Goal: Use online tool/utility

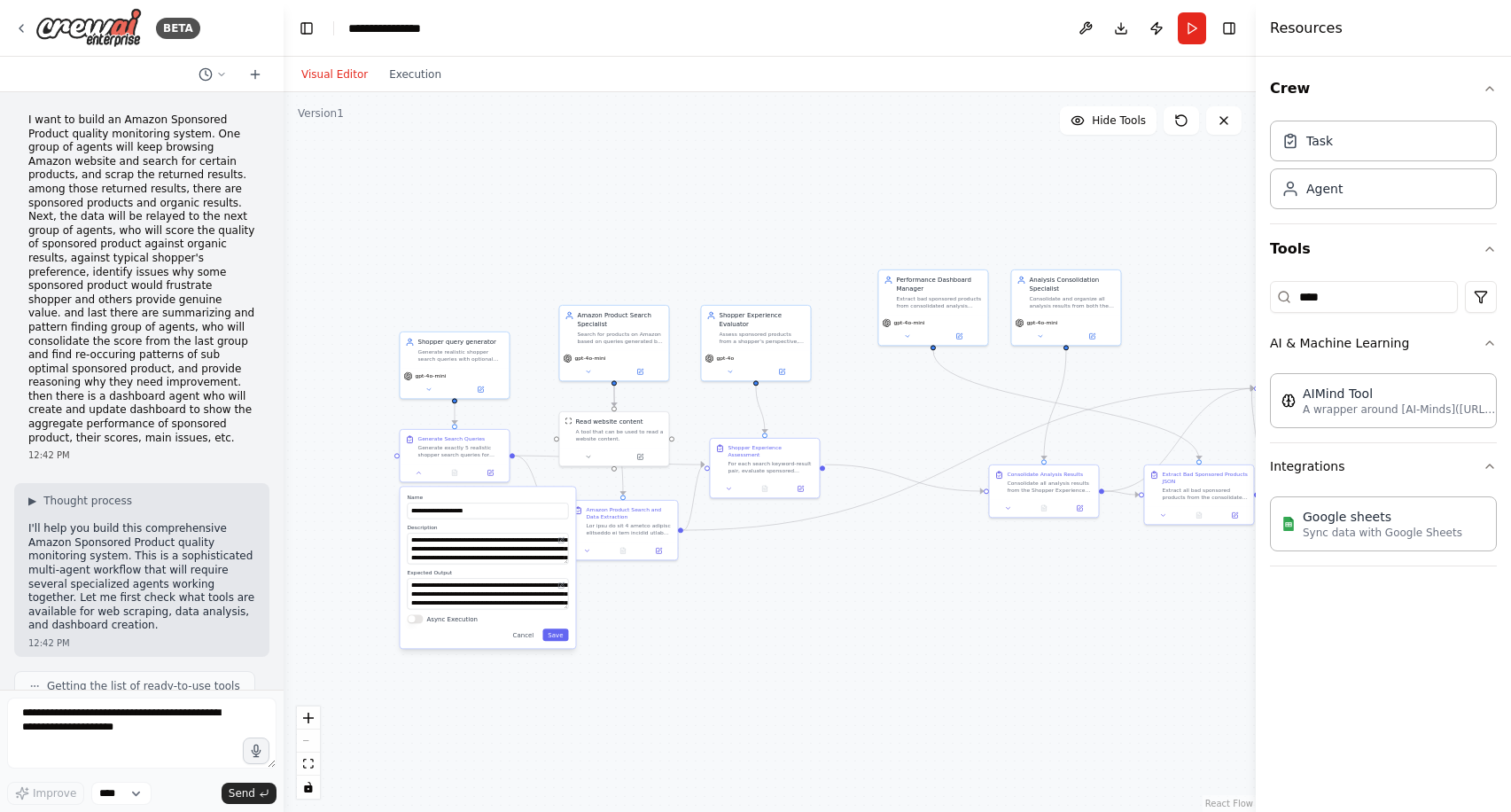
scroll to position [52808, 0]
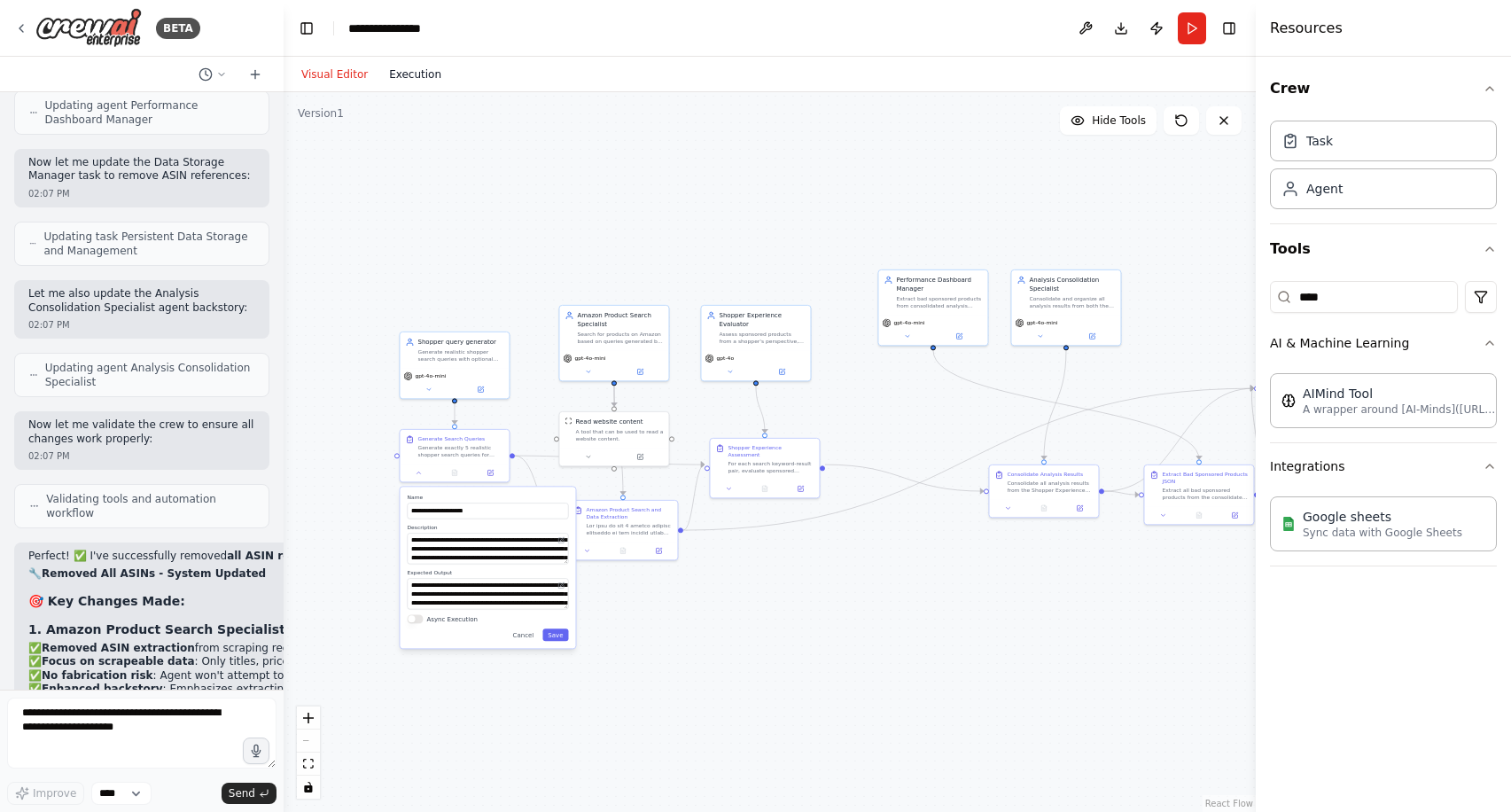
click at [405, 78] on button "Execution" at bounding box center [415, 75] width 74 height 21
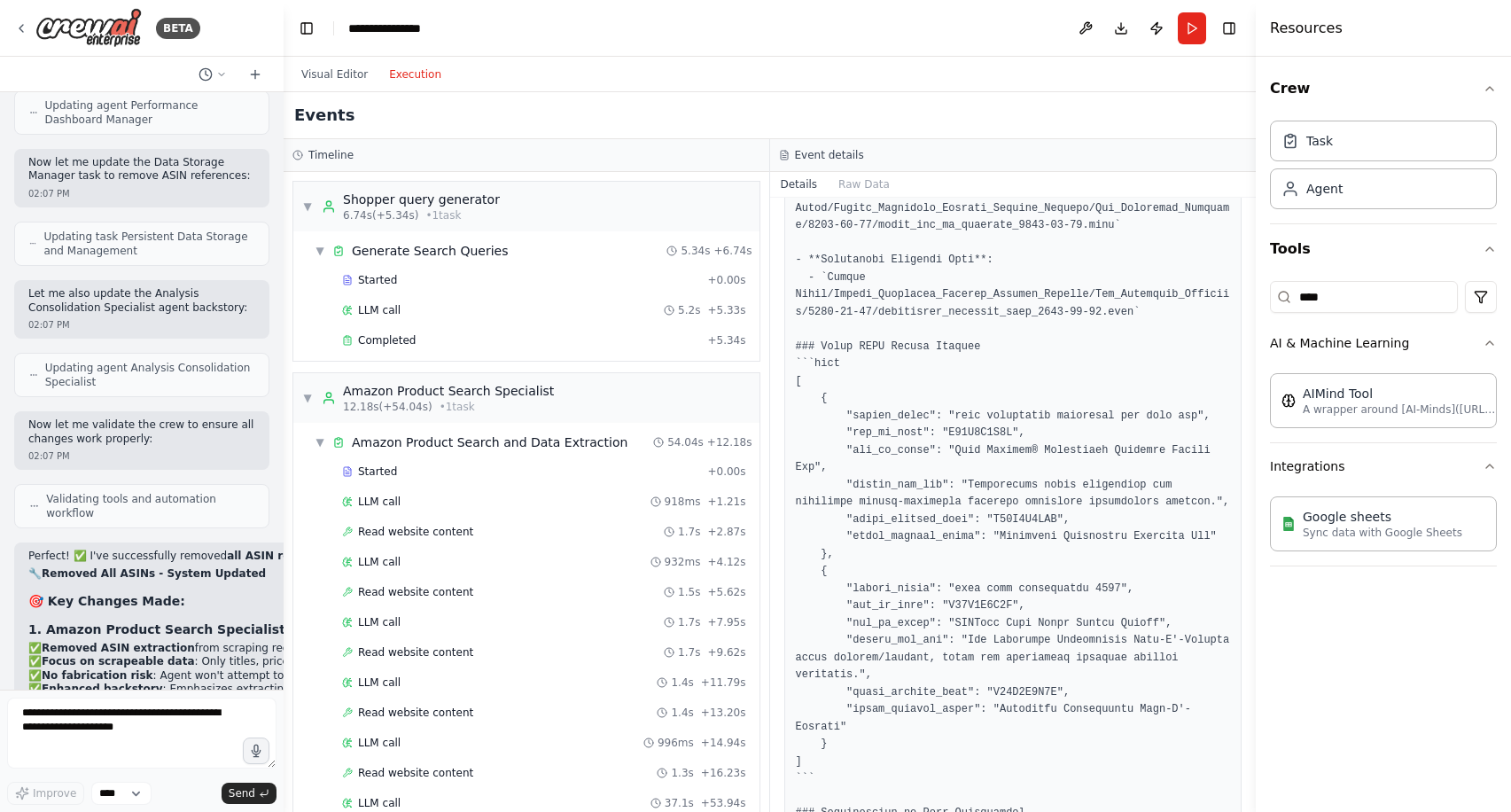
scroll to position [429, 0]
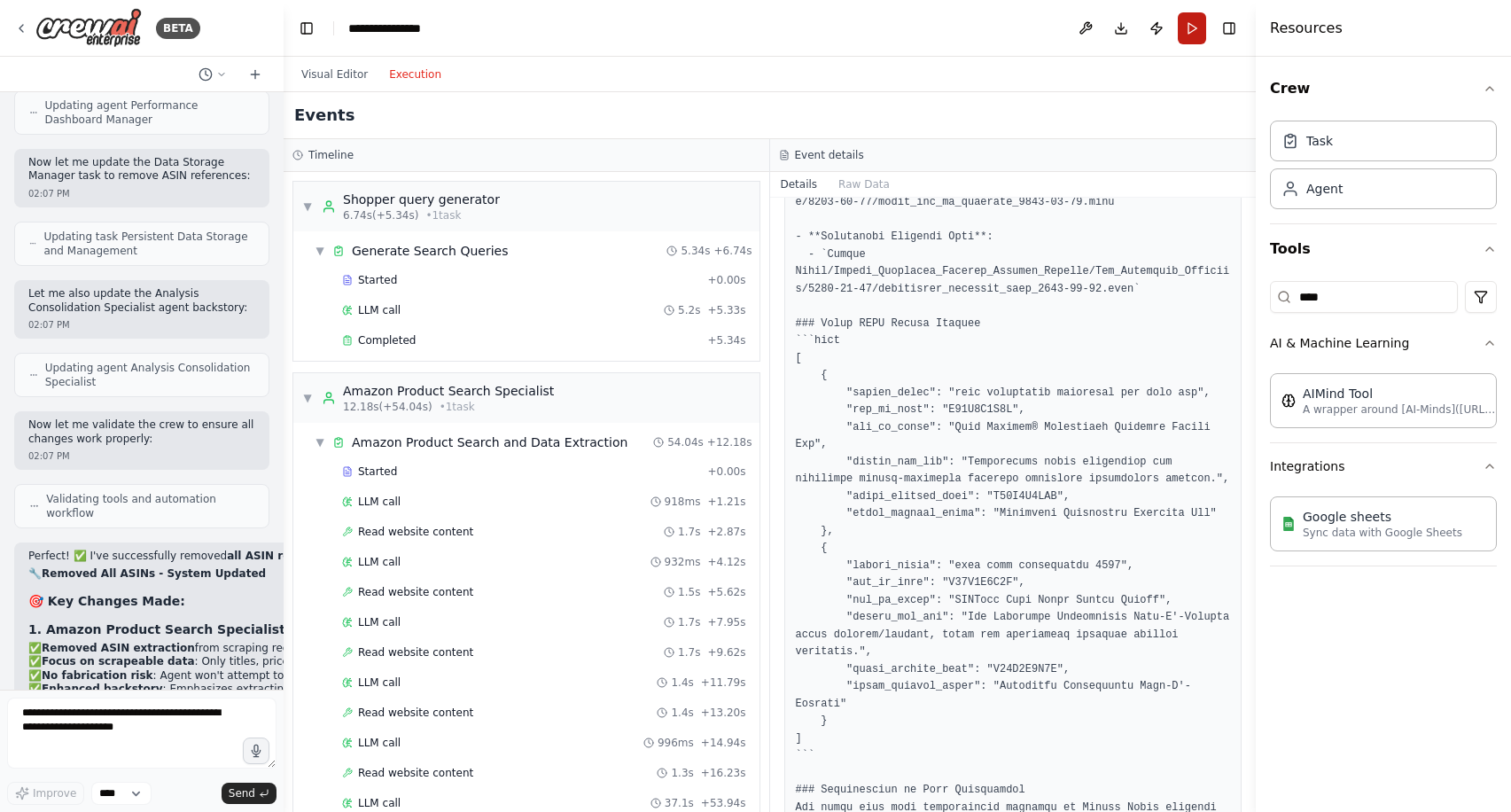
click at [1195, 30] on button "Run" at bounding box center [1192, 28] width 29 height 32
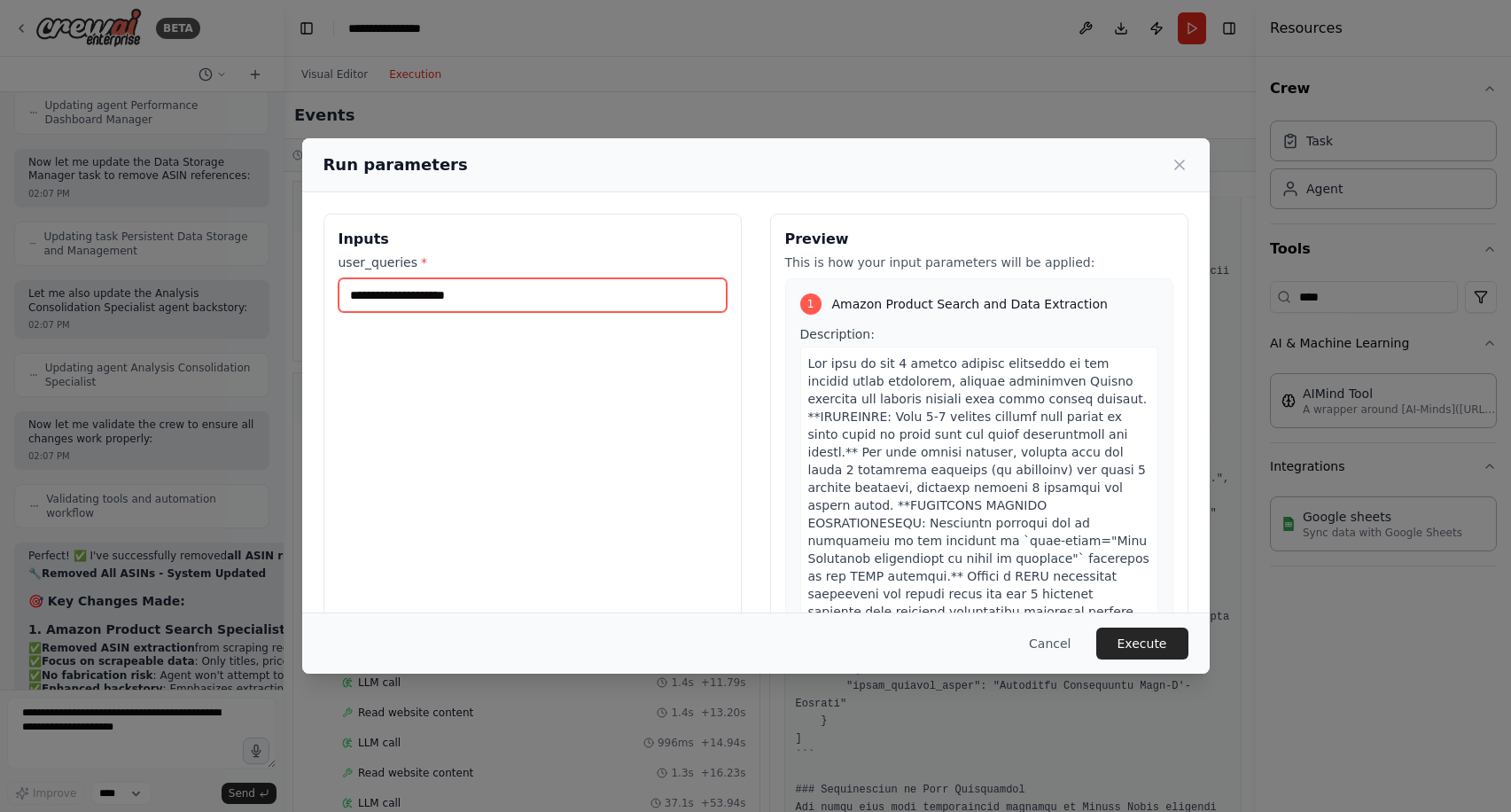
click at [529, 291] on input "user_queries *" at bounding box center [532, 294] width 388 height 34
type input "*"
type input "**********"
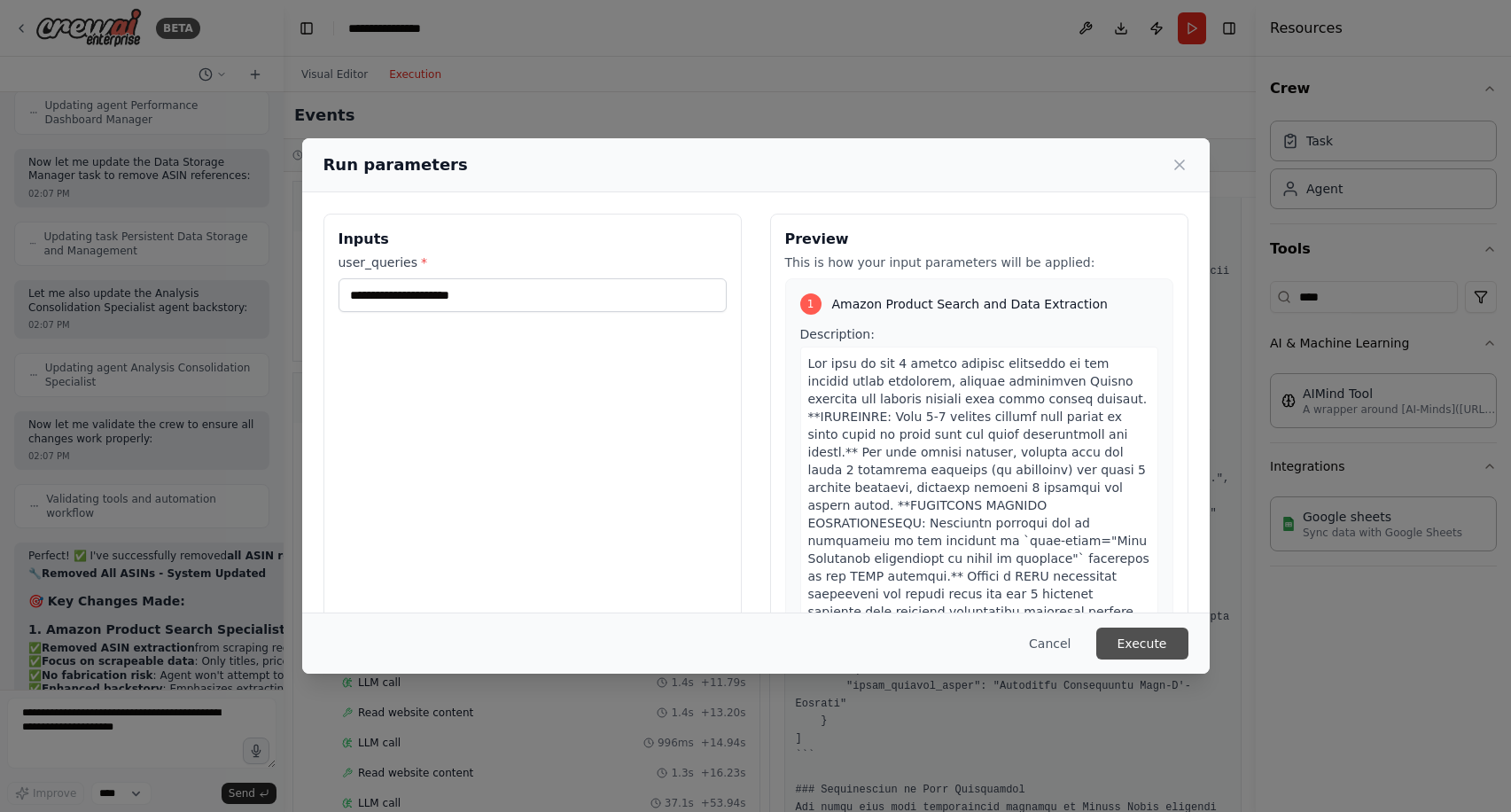
click at [1153, 650] on button "Execute" at bounding box center [1142, 642] width 92 height 32
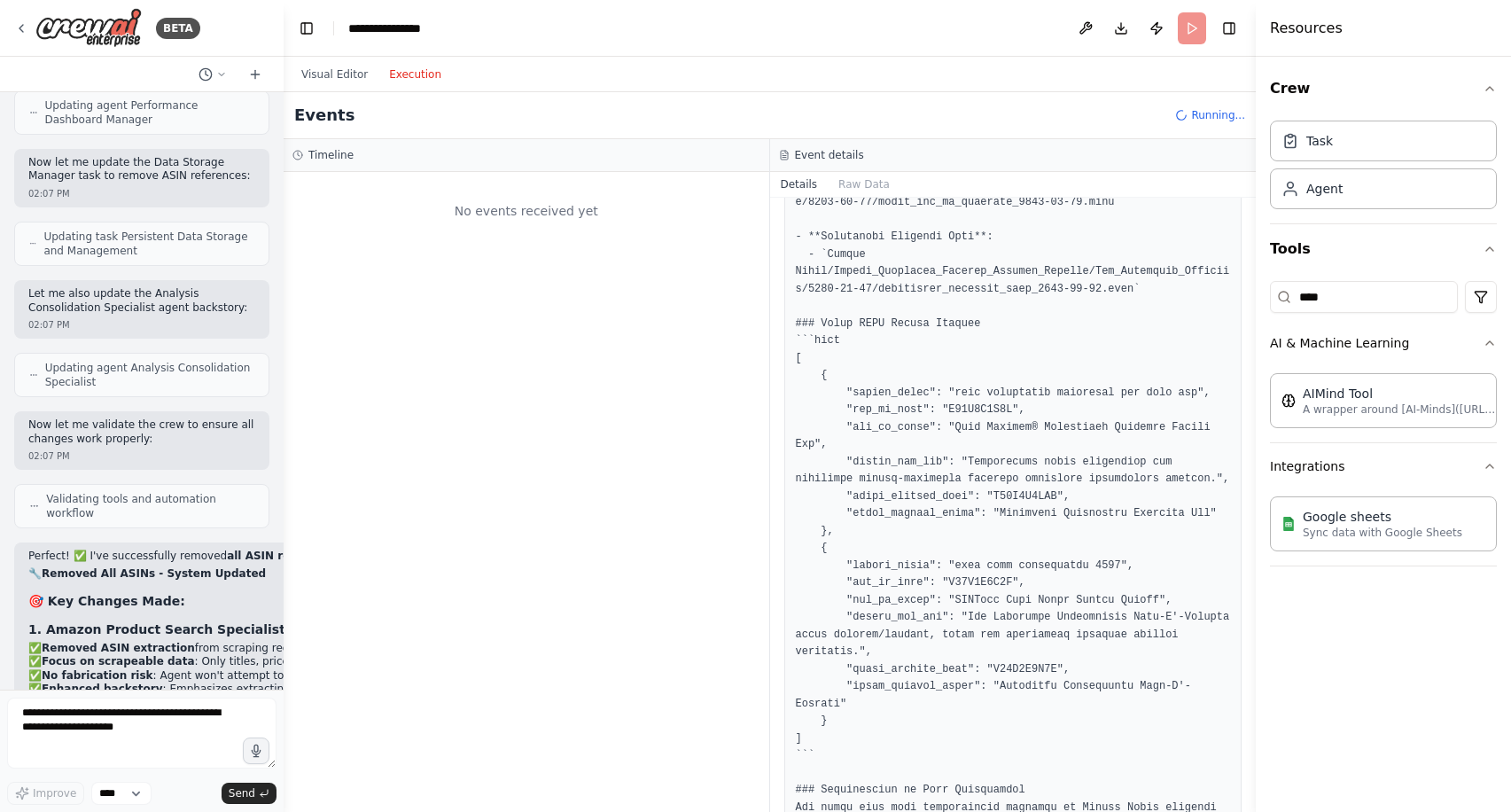
scroll to position [0, 0]
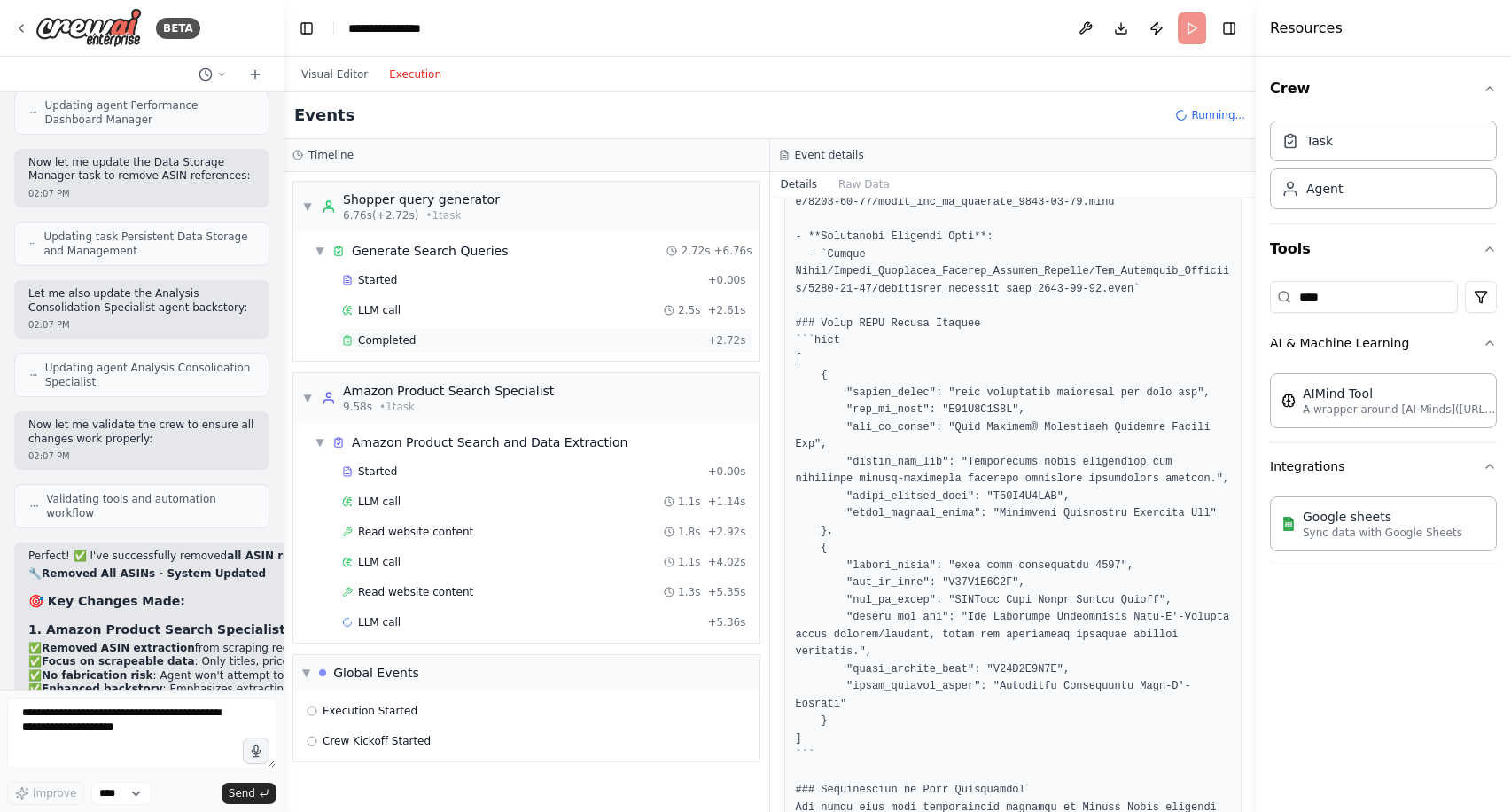
click at [370, 347] on div "Completed + 2.72s" at bounding box center [544, 340] width 416 height 27
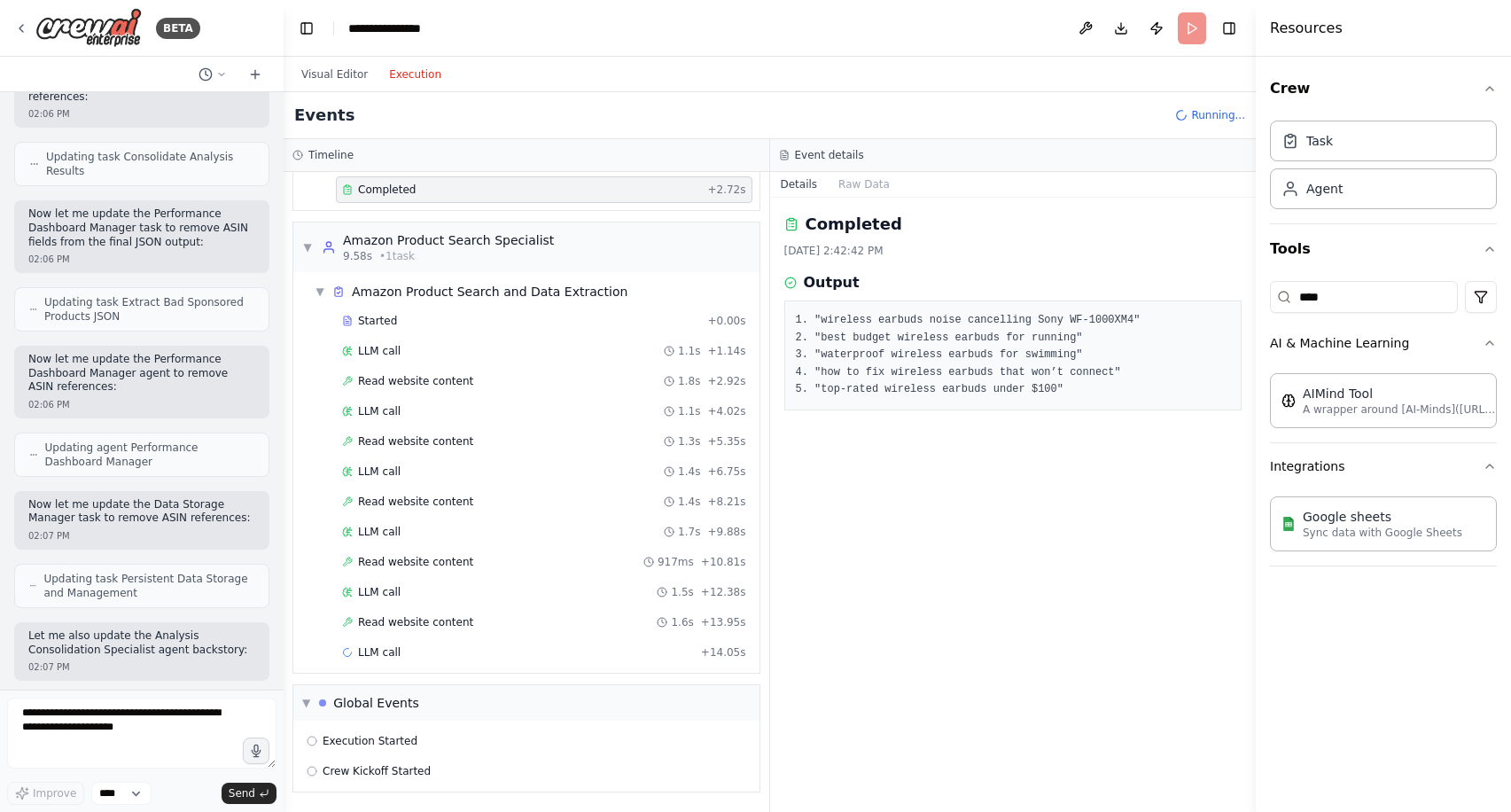
scroll to position [52472, 0]
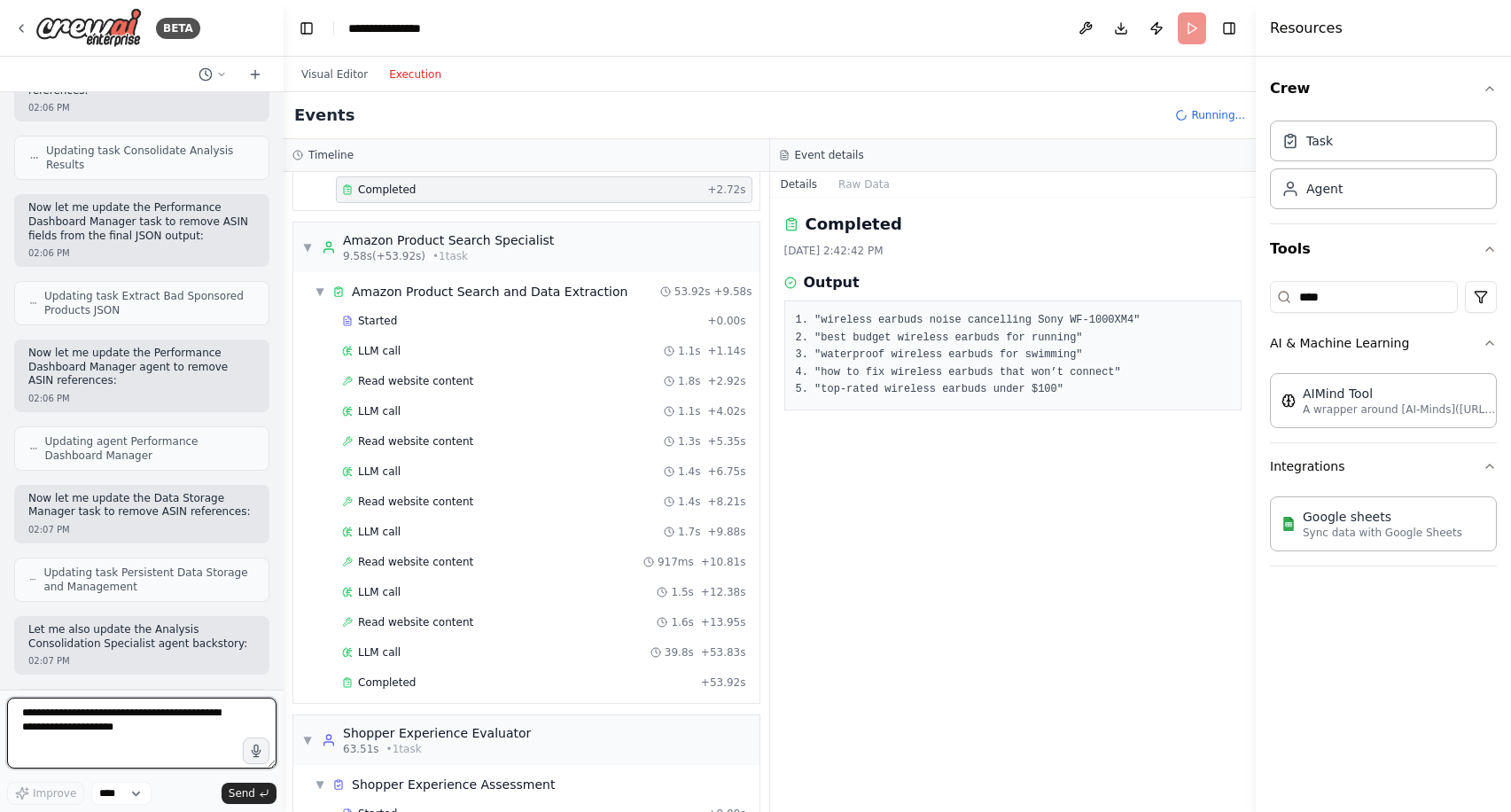
click at [155, 725] on textarea at bounding box center [141, 732] width 269 height 71
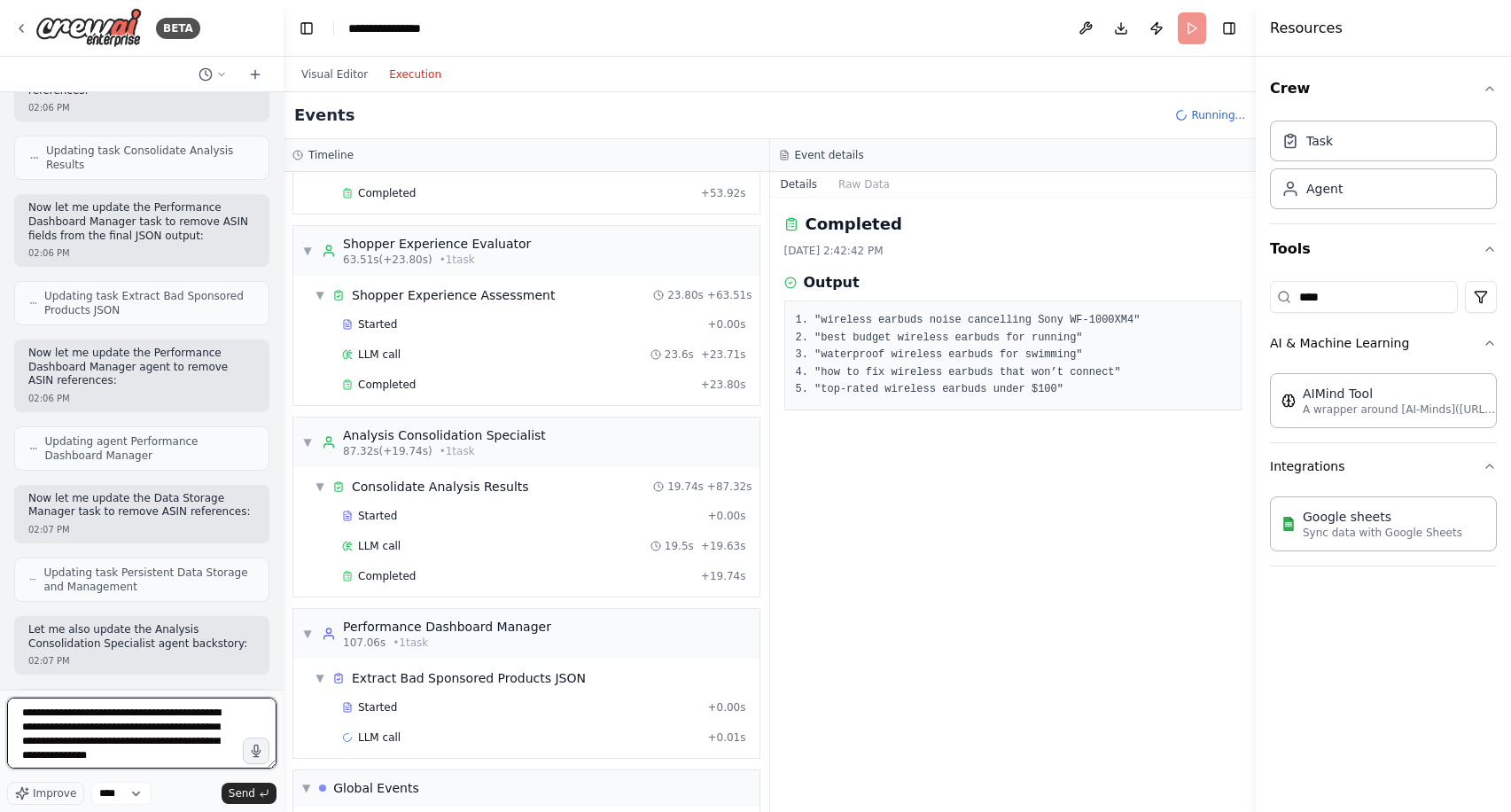
scroll to position [725, 0]
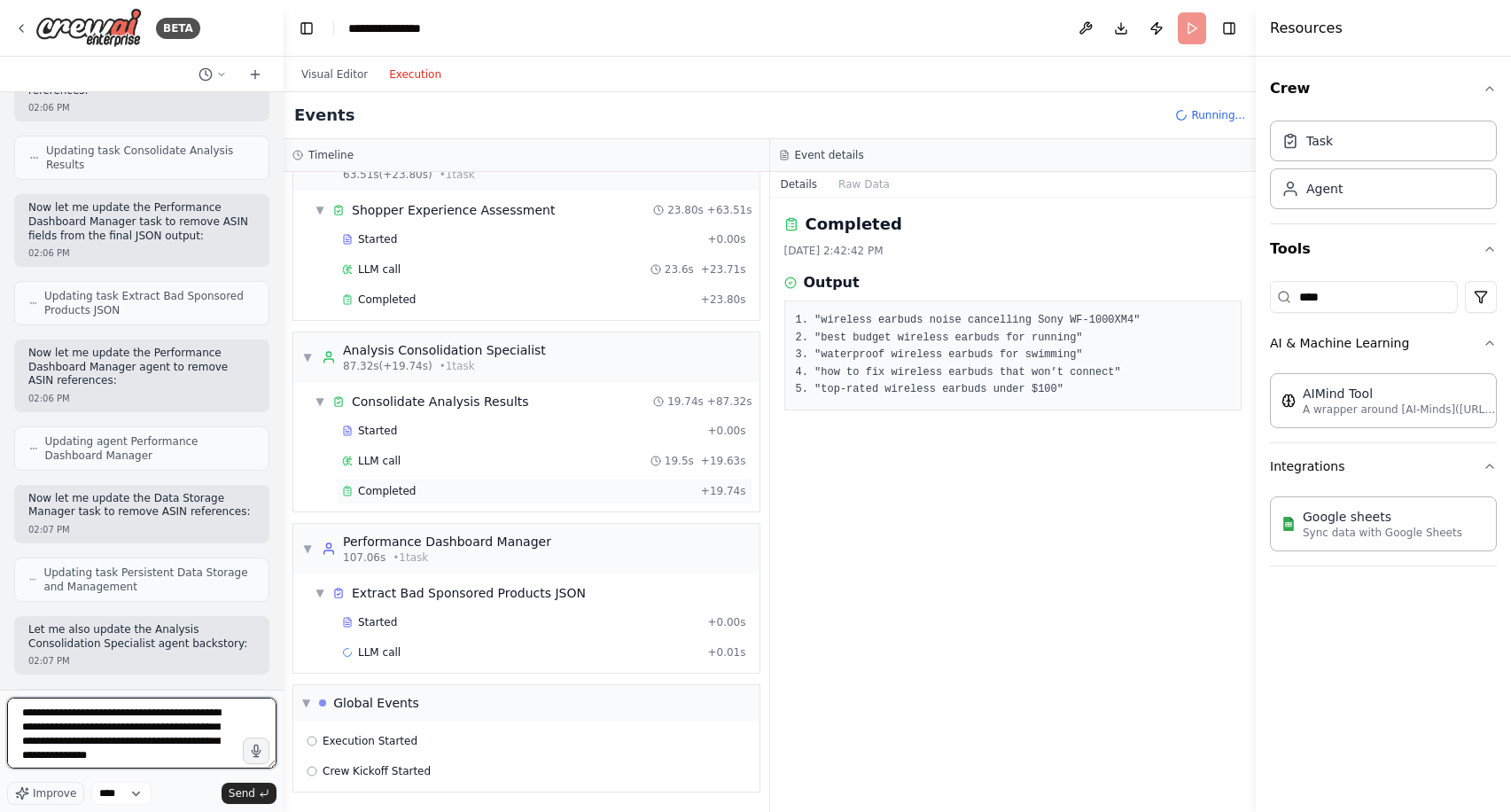
type textarea "**********"
click at [454, 497] on div "Completed" at bounding box center [518, 491] width 352 height 14
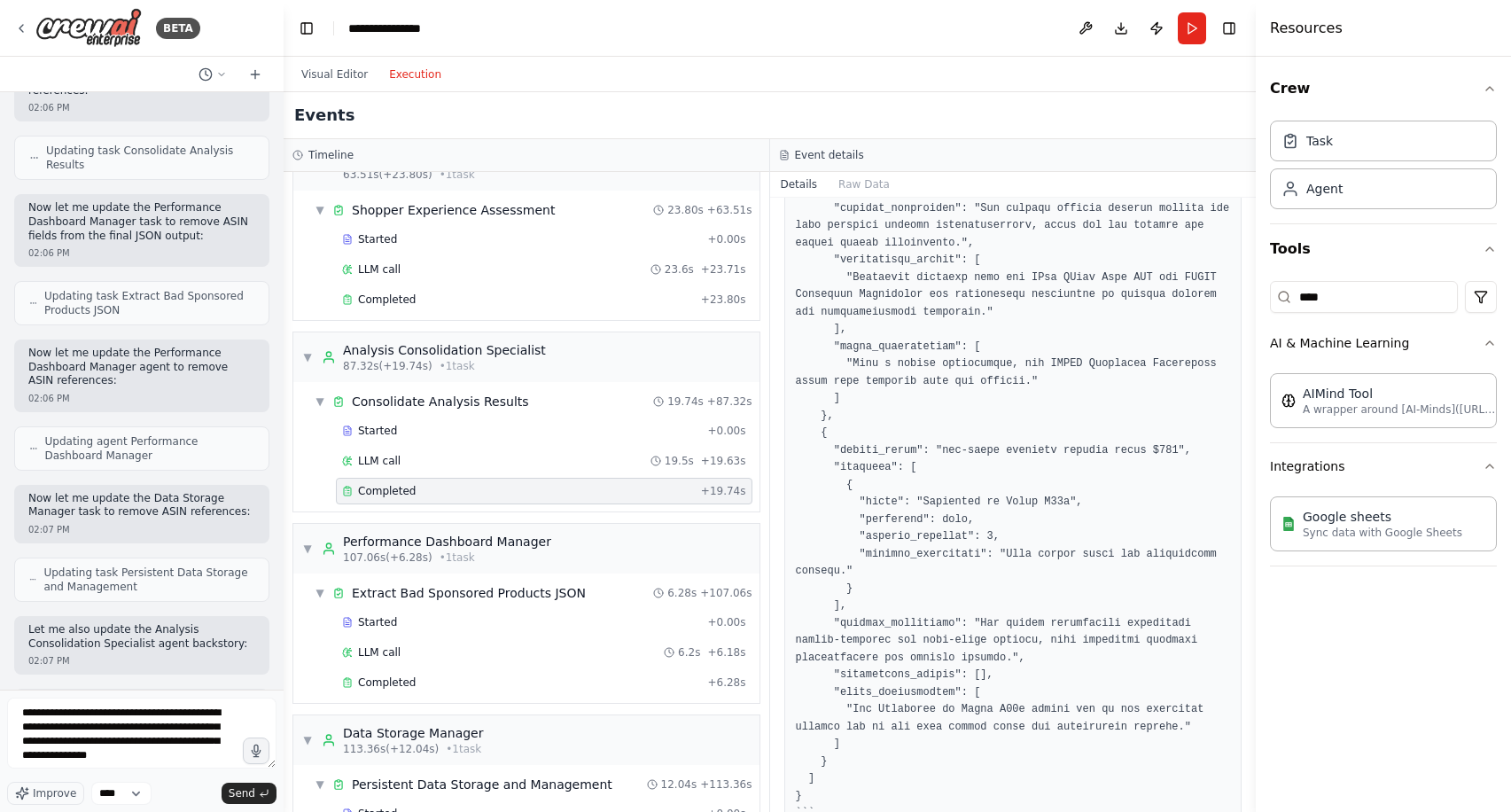
scroll to position [2391, 0]
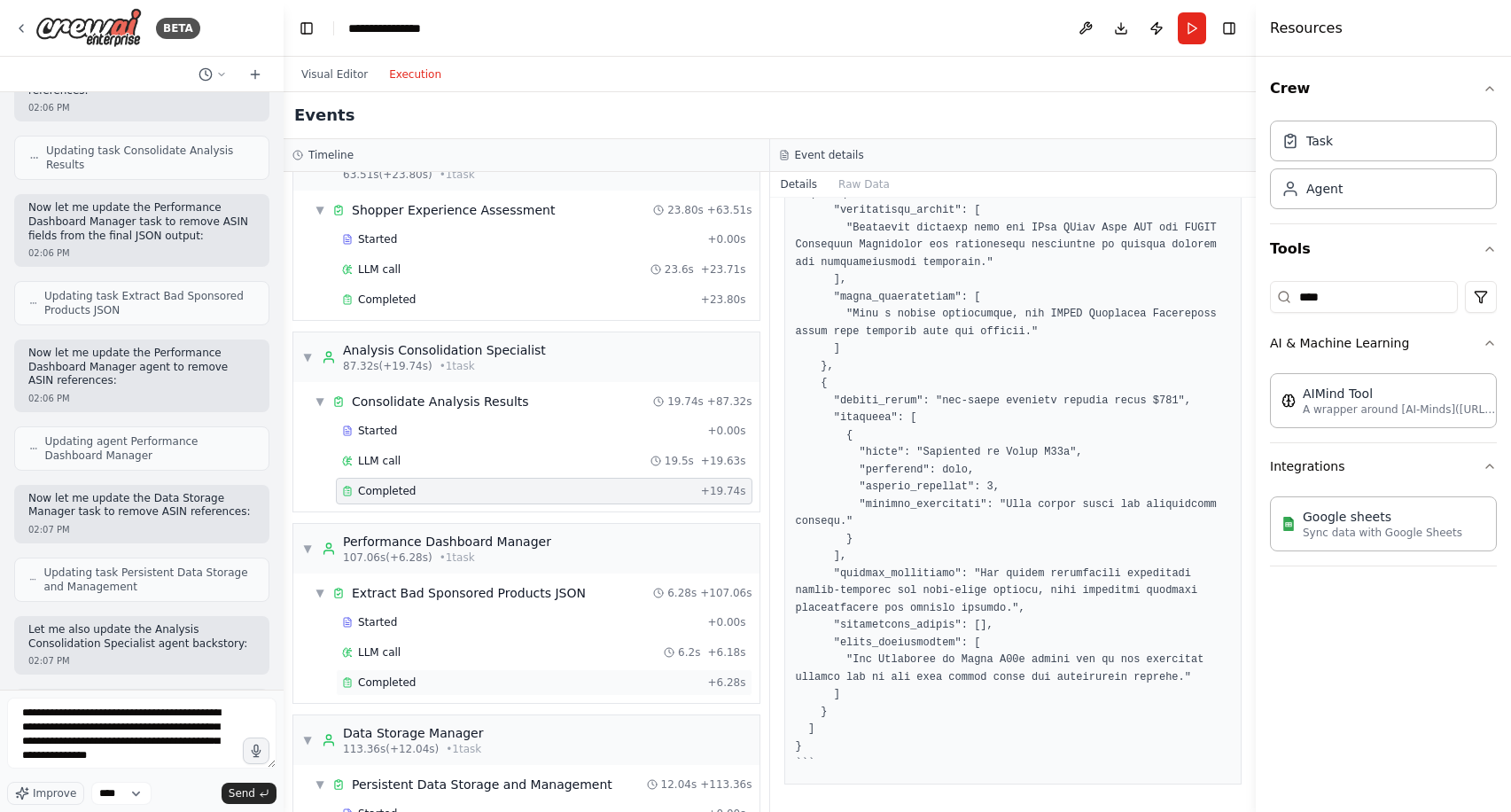
click at [407, 686] on span "Completed" at bounding box center [386, 682] width 58 height 14
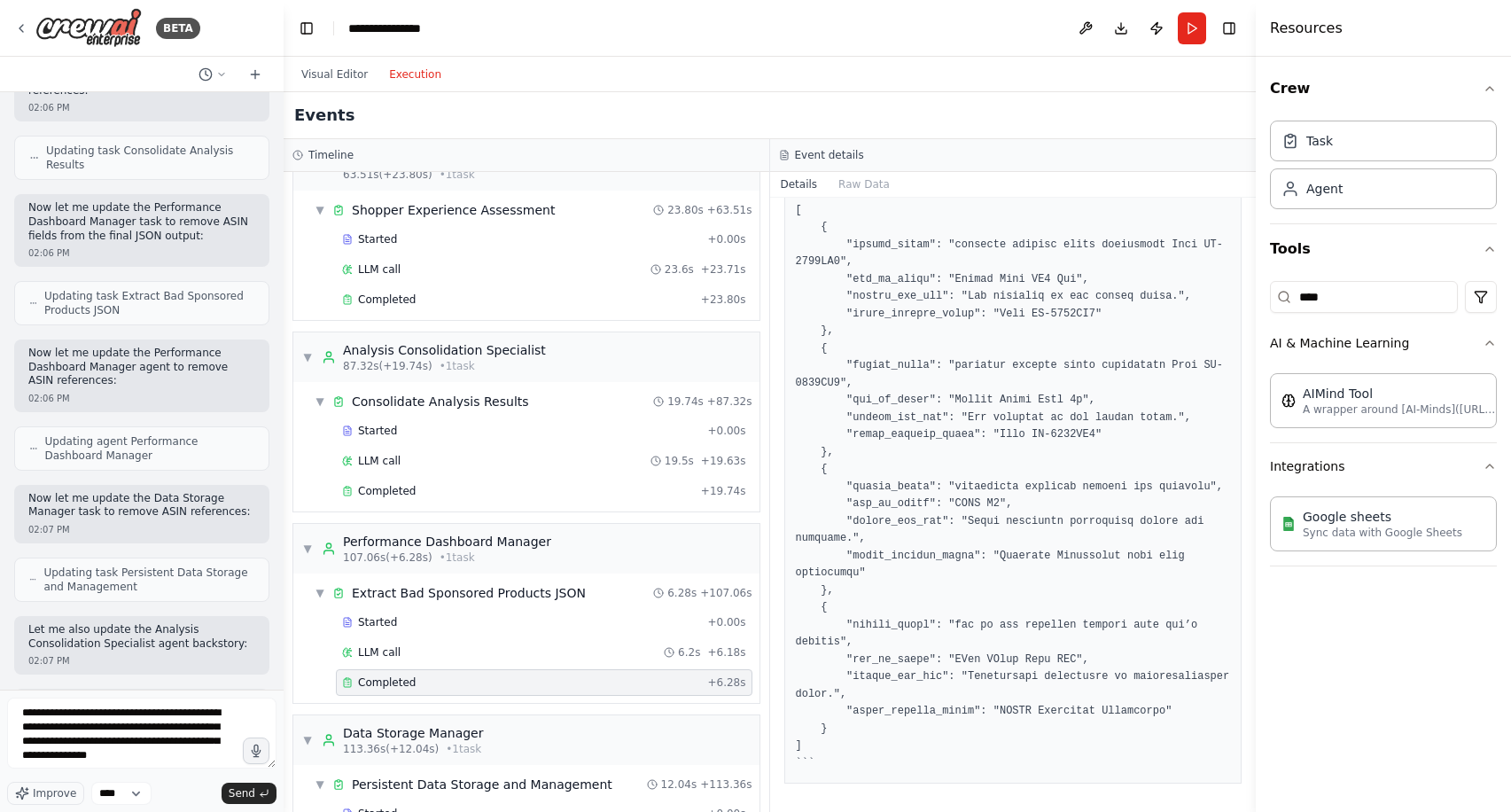
scroll to position [128, 0]
click at [237, 794] on span "Send" at bounding box center [242, 793] width 27 height 14
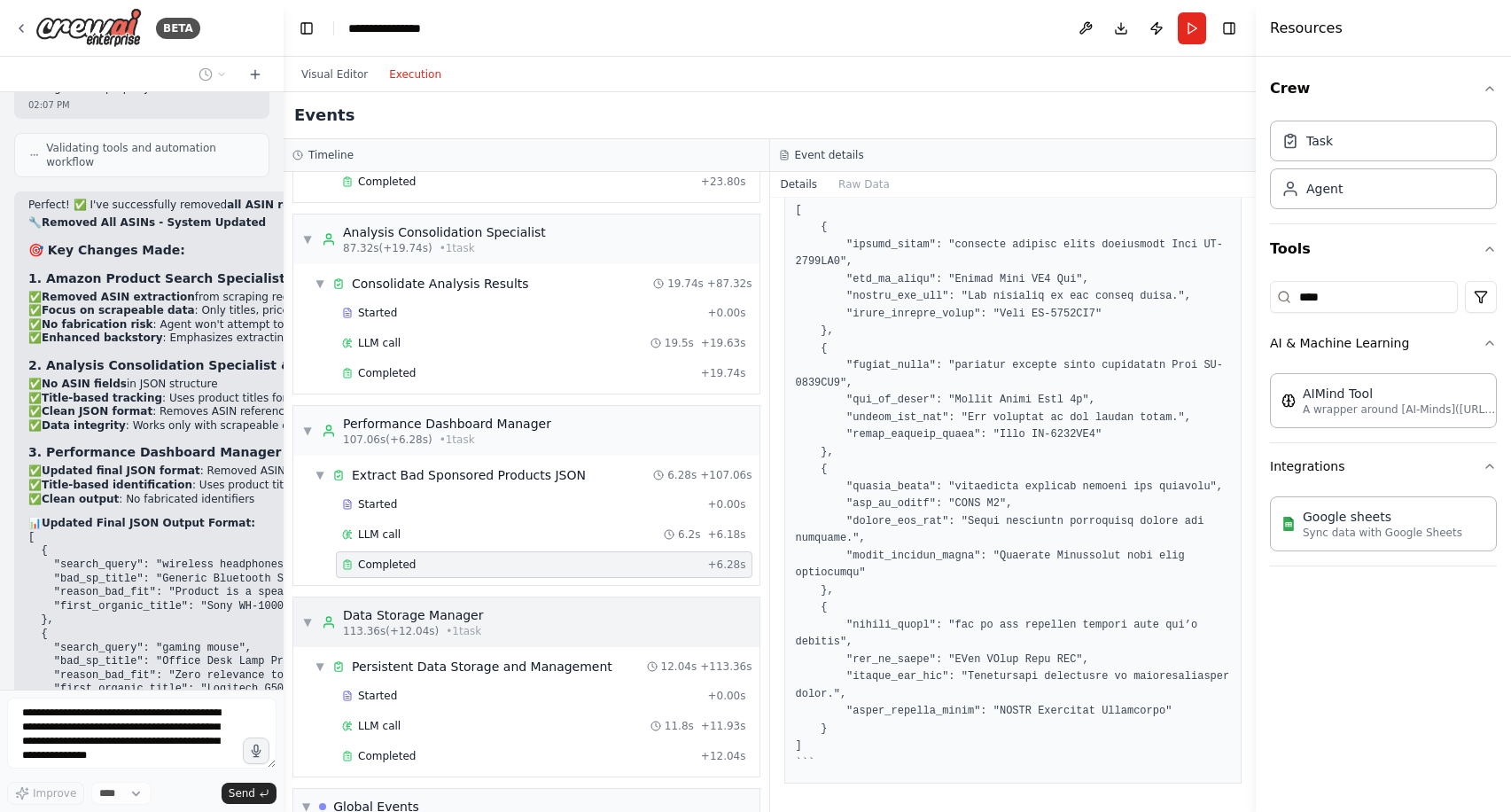
scroll to position [906, 0]
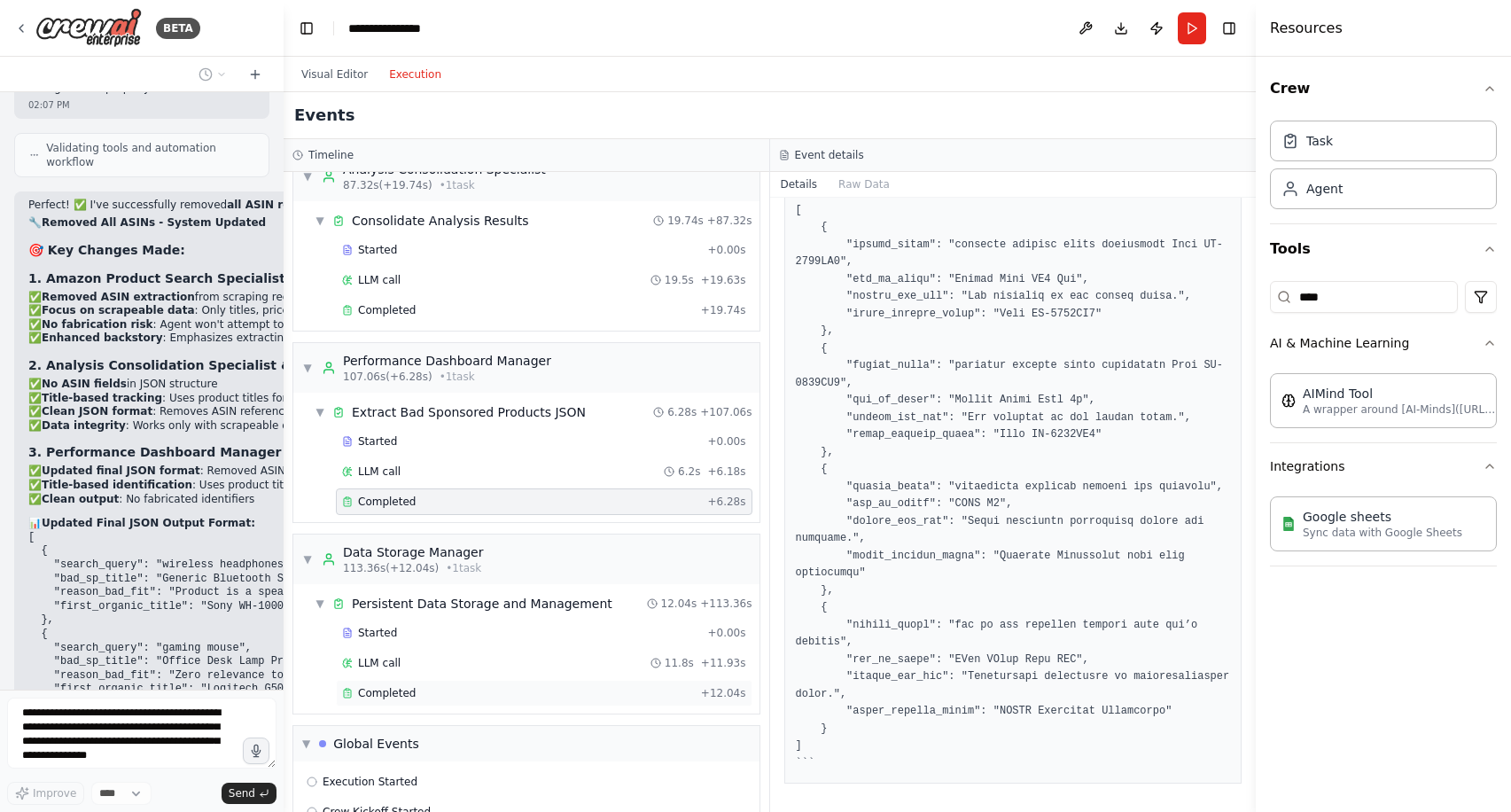
click at [405, 693] on span "Completed" at bounding box center [386, 692] width 58 height 14
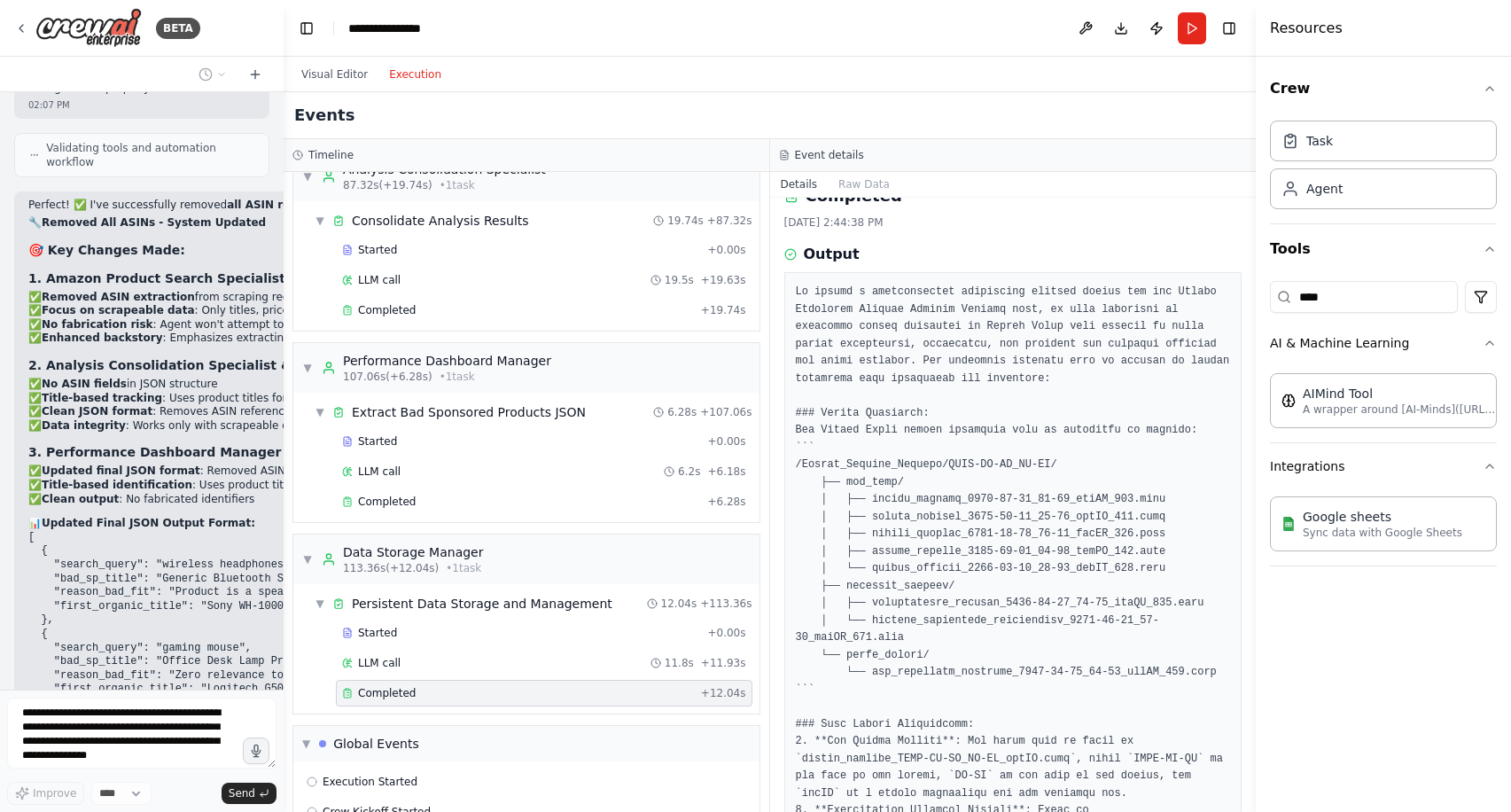
scroll to position [0, 0]
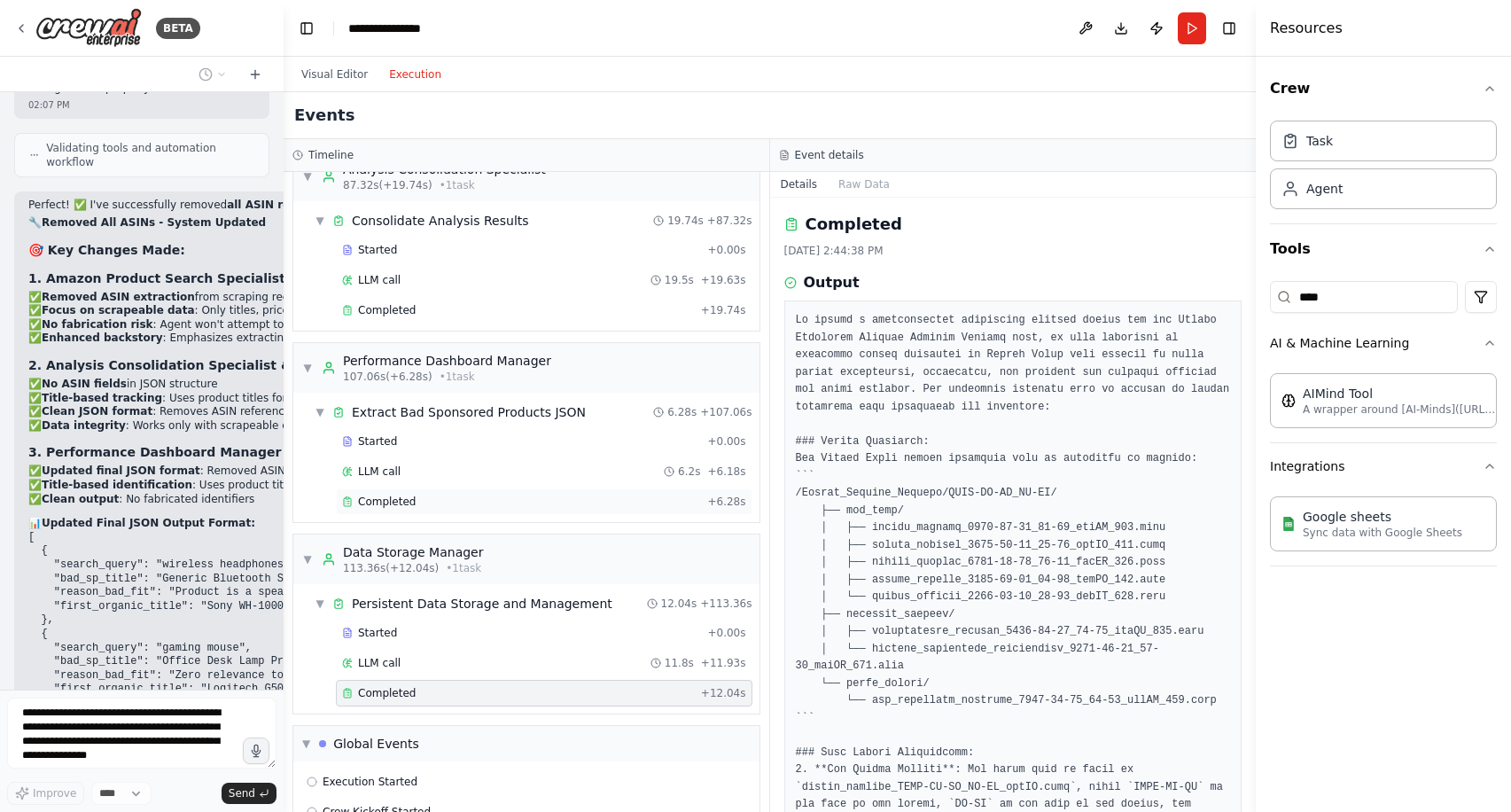
click at [445, 498] on div "Completed" at bounding box center [521, 501] width 358 height 14
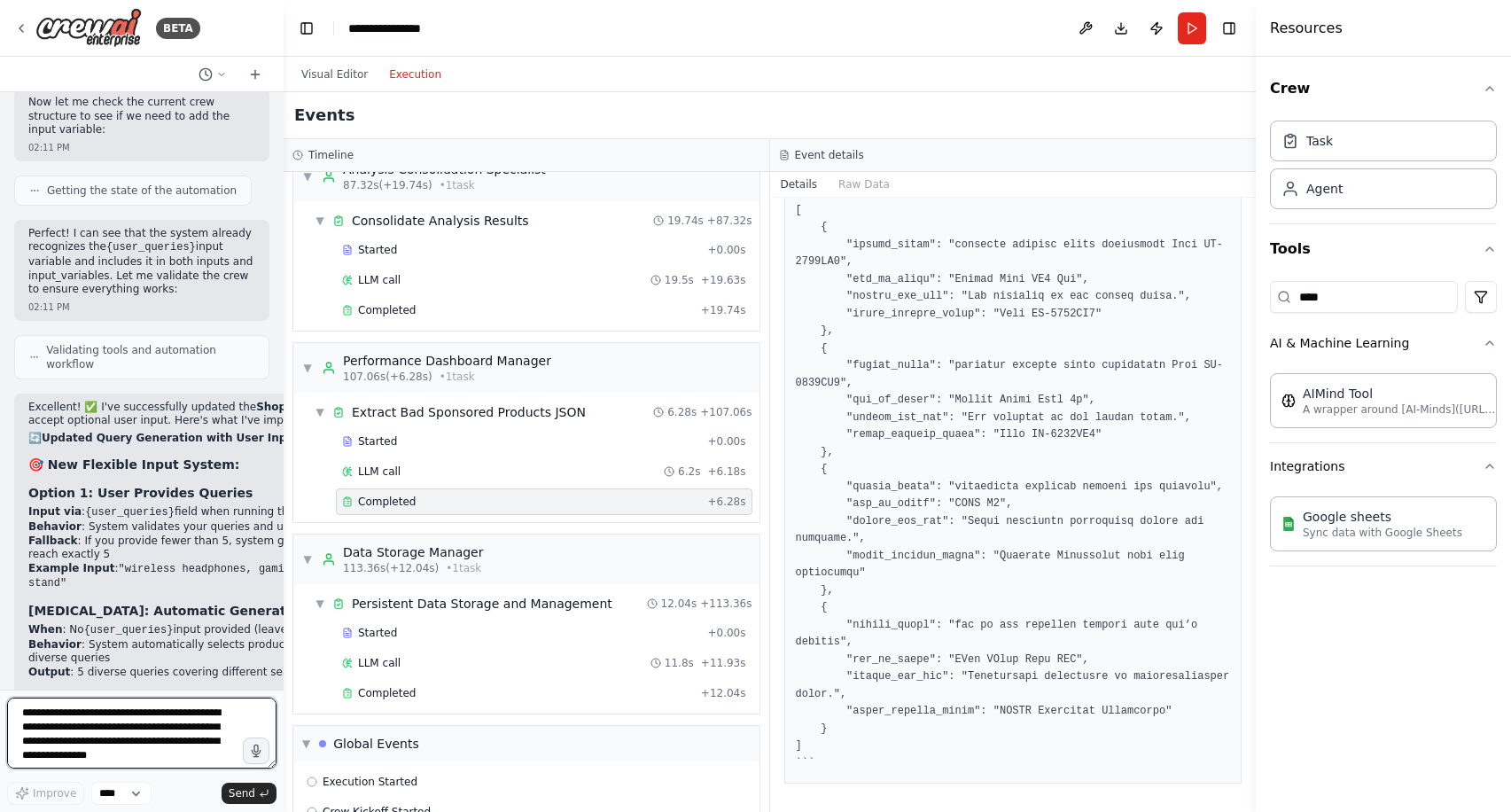
scroll to position [54405, 0]
